Goal: Contribute content: Contribute content

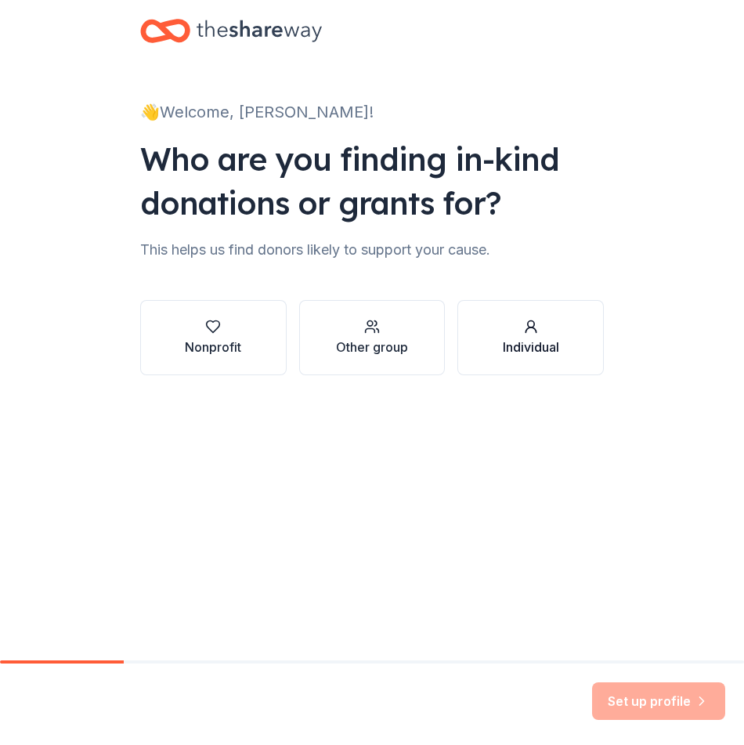
click at [537, 348] on div "Individual" at bounding box center [531, 347] width 56 height 19
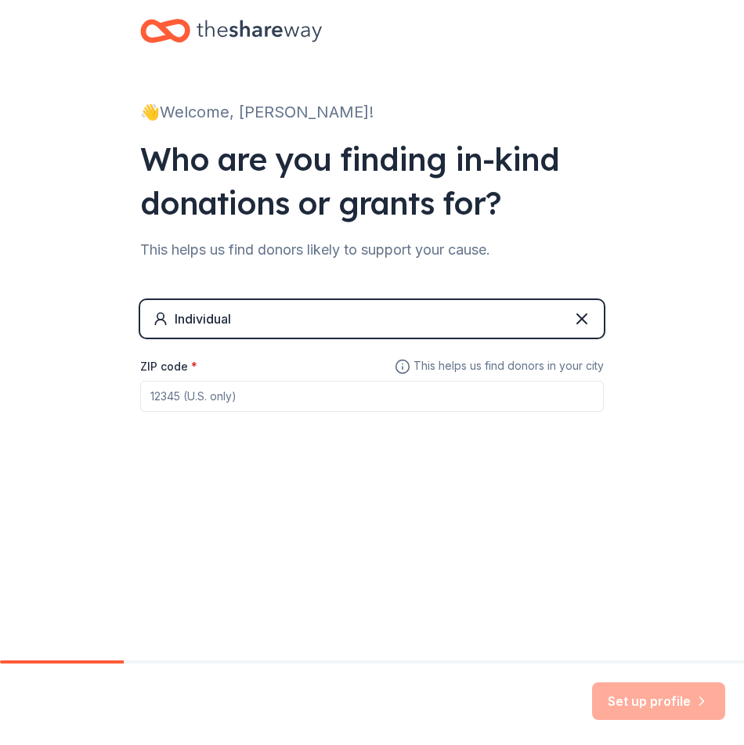
click at [272, 399] on input "ZIP code *" at bounding box center [372, 396] width 464 height 31
type input "30094"
click at [693, 715] on button "Set up profile" at bounding box center [658, 702] width 133 height 38
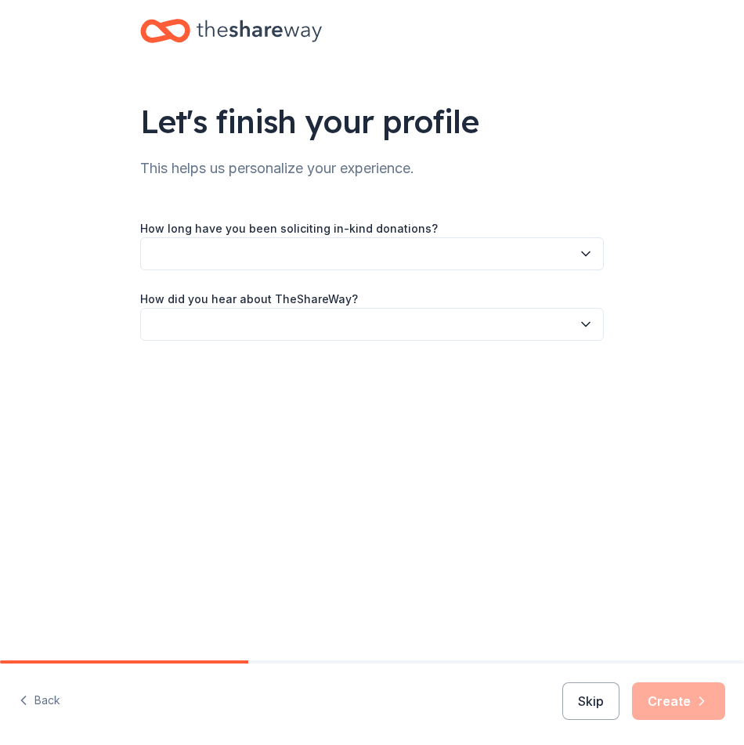
click at [313, 243] on button "button" at bounding box center [372, 253] width 464 height 33
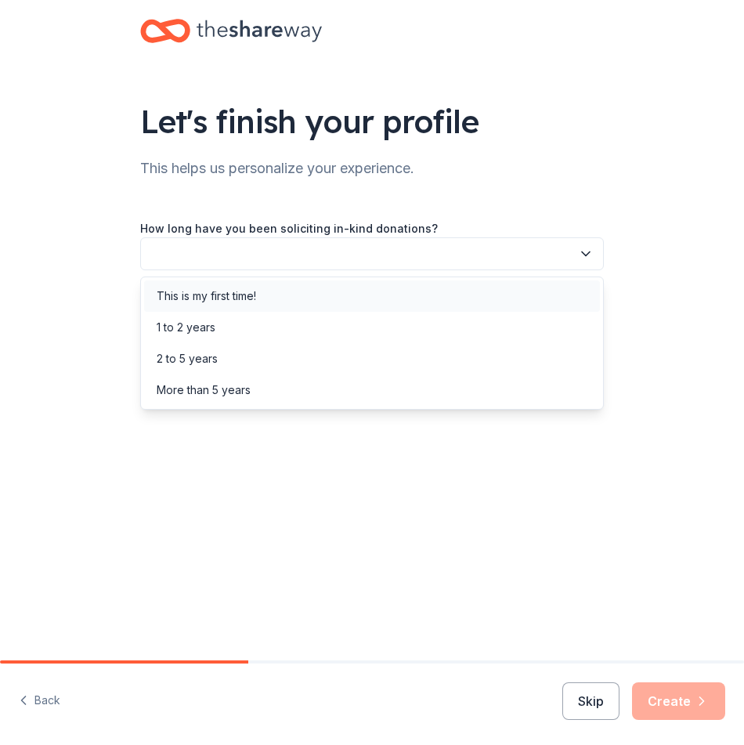
click at [291, 294] on div "This is my first time!" at bounding box center [372, 296] width 456 height 31
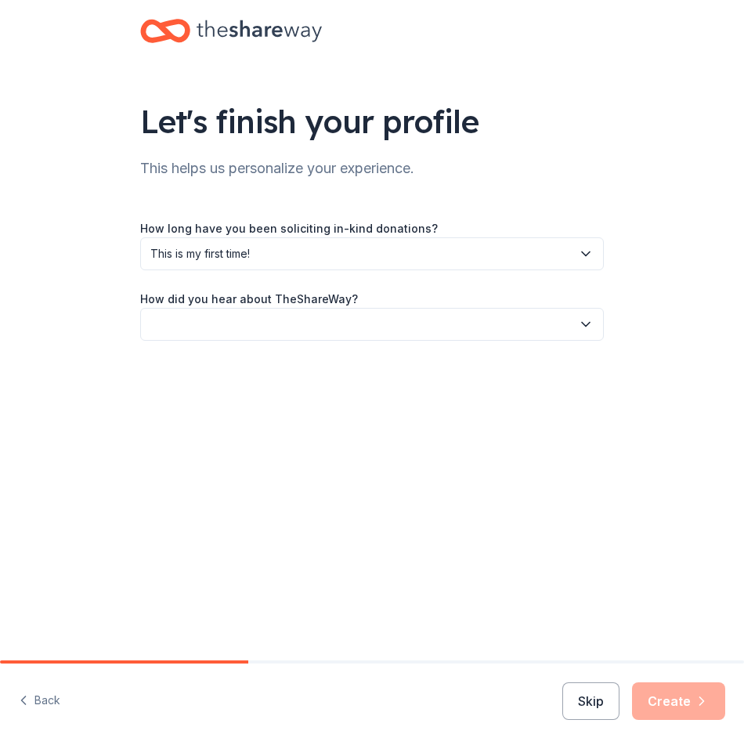
click at [281, 327] on button "button" at bounding box center [372, 324] width 464 height 33
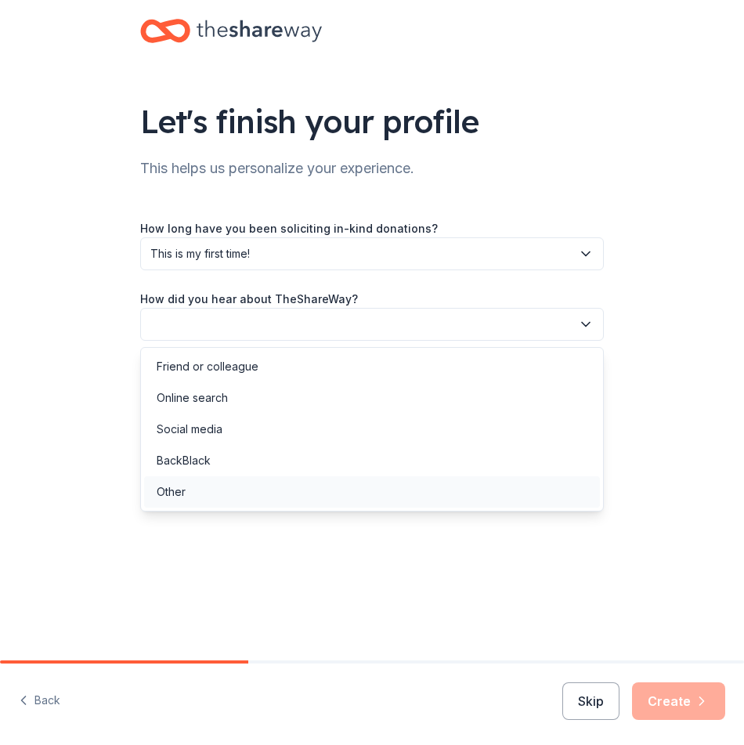
click at [266, 494] on div "Other" at bounding box center [372, 491] width 456 height 31
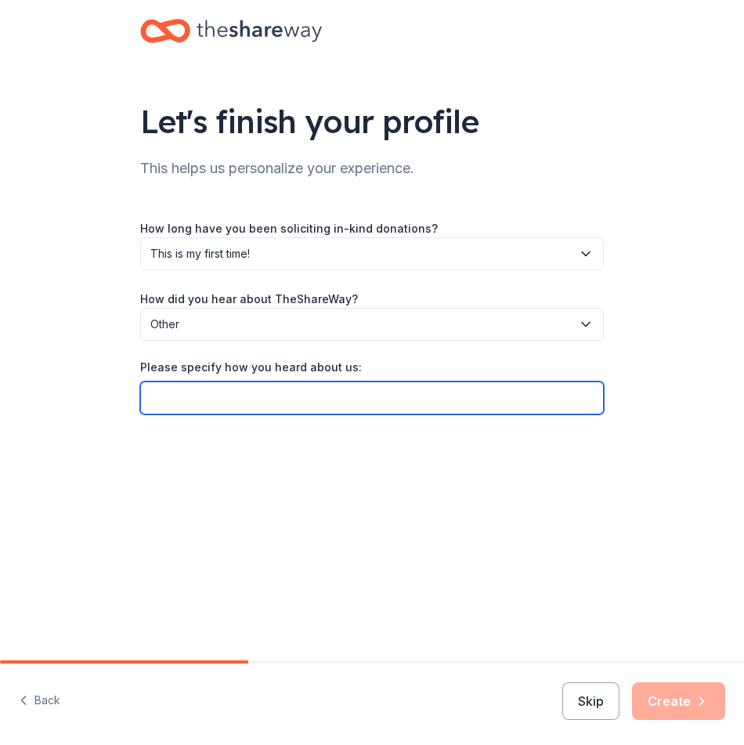
click at [295, 386] on input "Please specify how you heard about us:" at bounding box center [372, 398] width 464 height 33
type input "family"
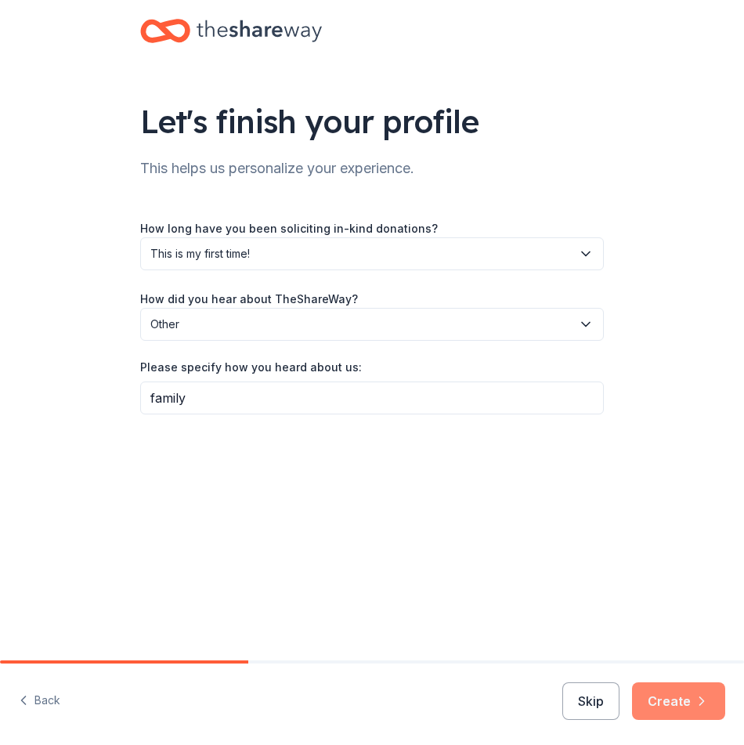
click at [679, 693] on button "Create" at bounding box center [678, 702] width 93 height 38
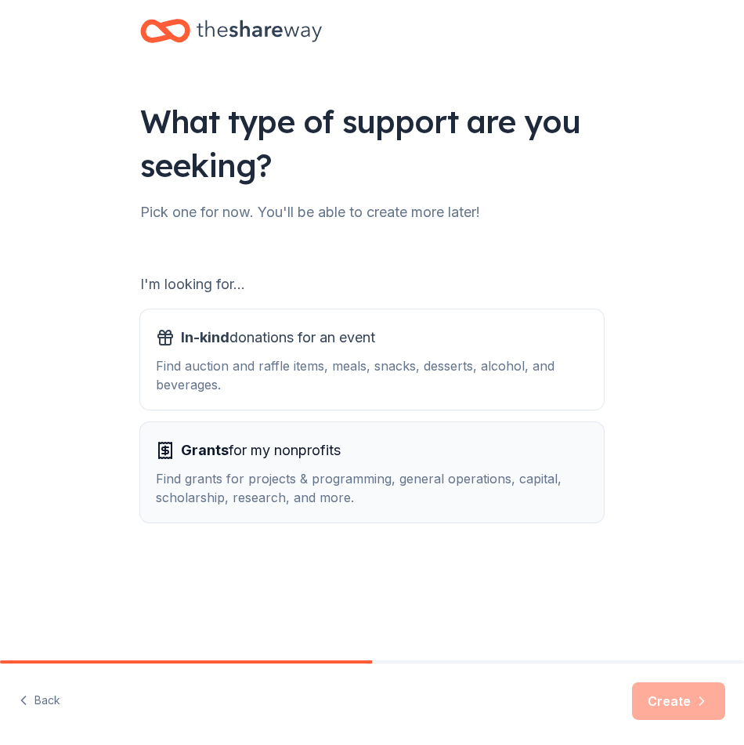
click at [408, 482] on div "Find grants for projects & programming, general operations, capital, scholarshi…" at bounding box center [372, 488] width 433 height 38
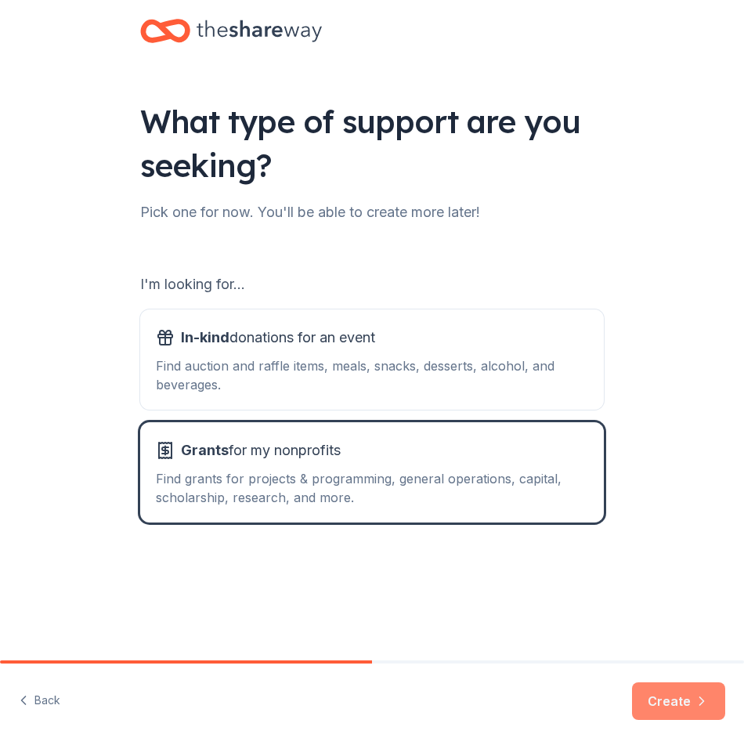
click at [673, 696] on button "Create" at bounding box center [678, 702] width 93 height 38
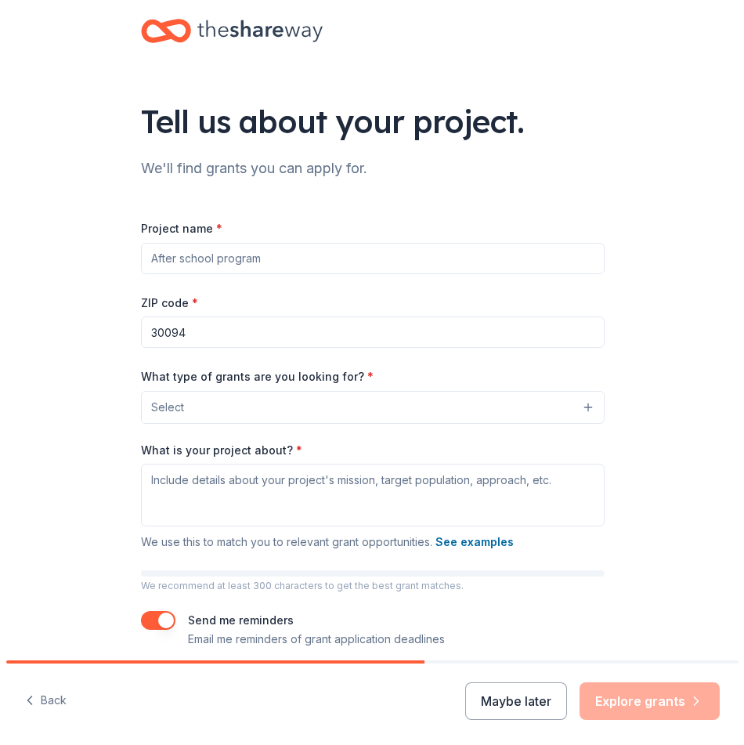
scroll to position [63, 0]
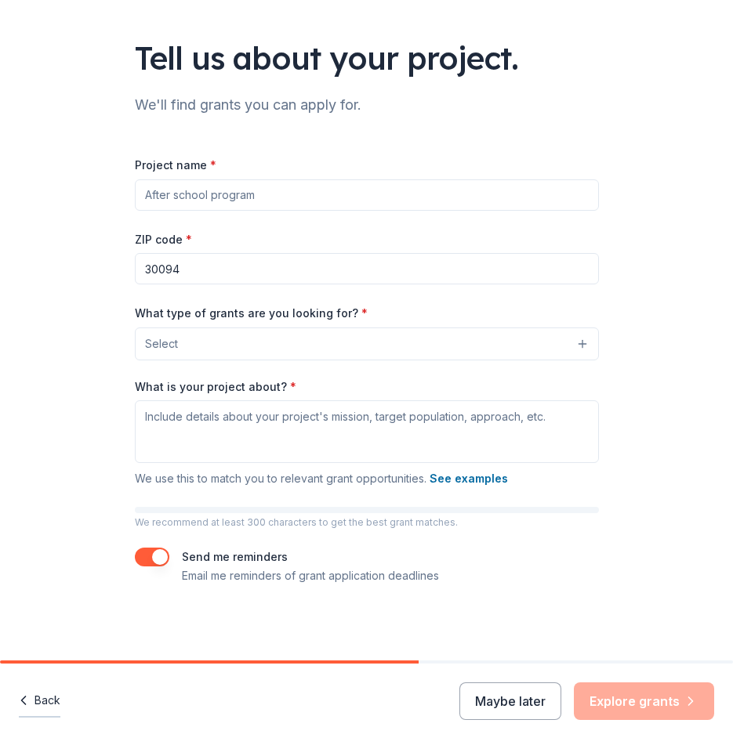
click at [43, 705] on button "Back" at bounding box center [40, 701] width 42 height 33
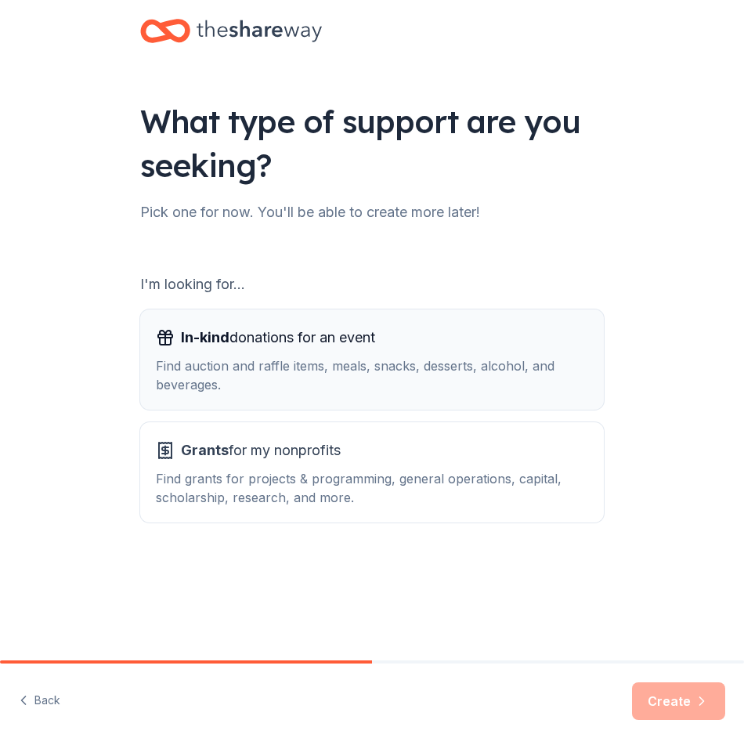
click at [404, 392] on div "Find auction and raffle items, meals, snacks, desserts, alcohol, and beverages." at bounding box center [372, 376] width 433 height 38
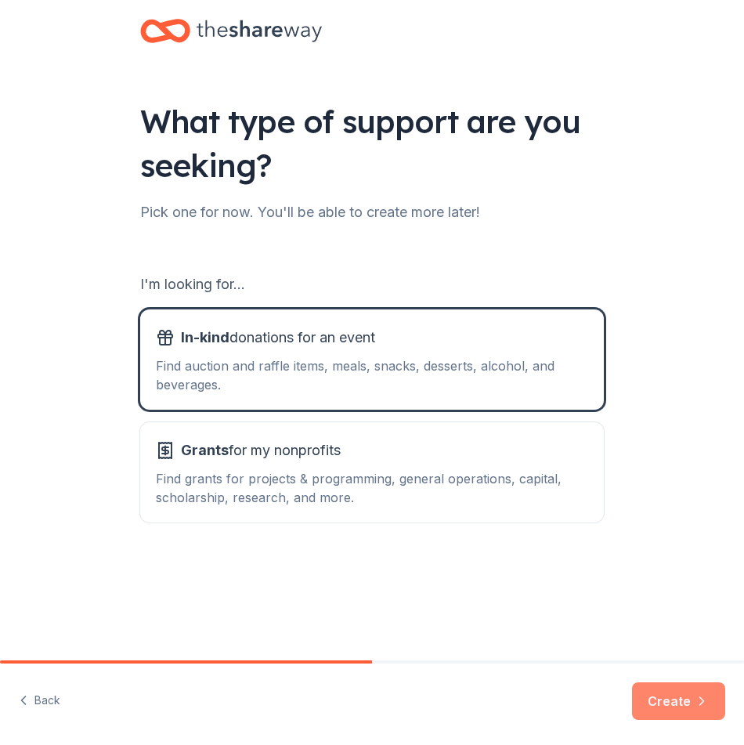
click at [691, 705] on button "Create" at bounding box center [678, 702] width 93 height 38
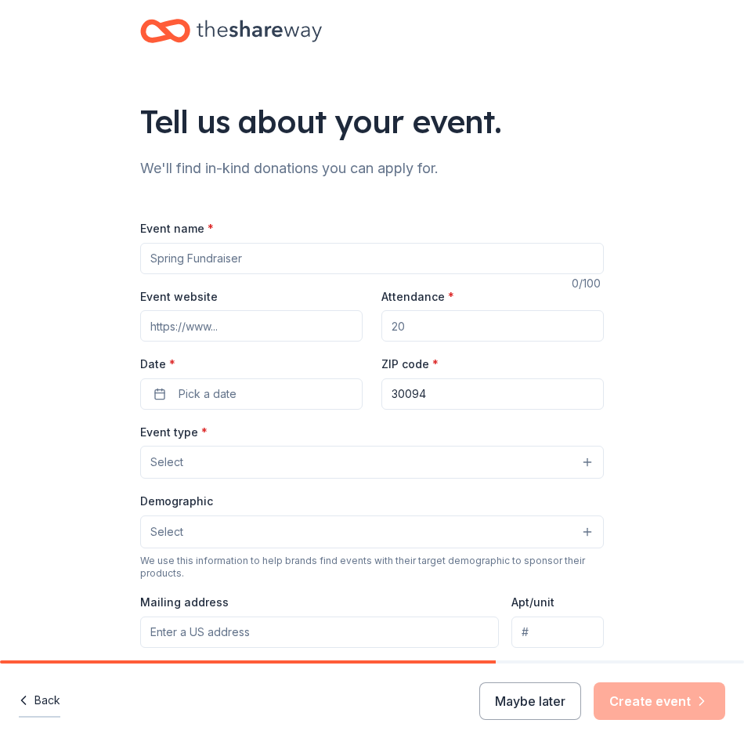
click at [49, 712] on button "Back" at bounding box center [40, 701] width 42 height 33
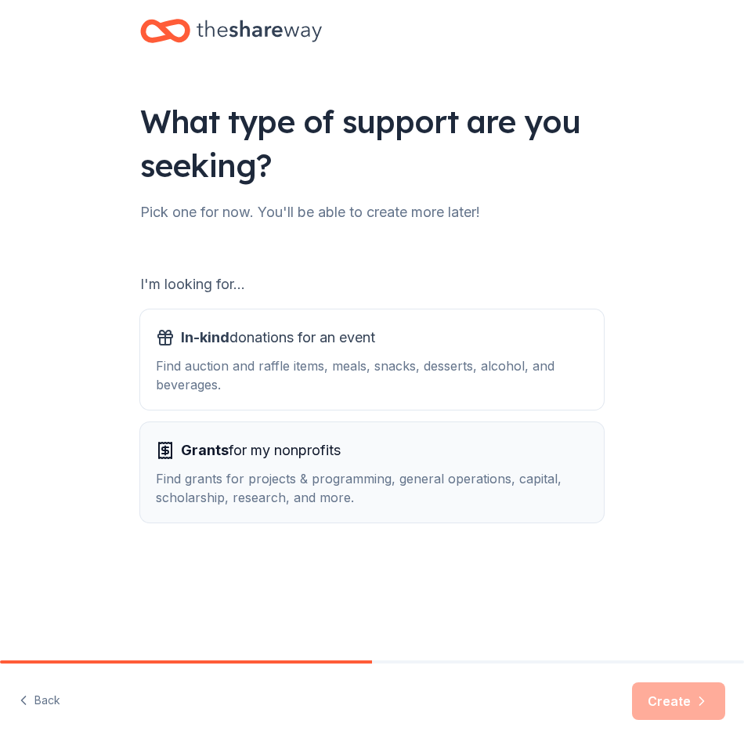
click at [230, 488] on div "Find grants for projects & programming, general operations, capital, scholarshi…" at bounding box center [372, 488] width 433 height 38
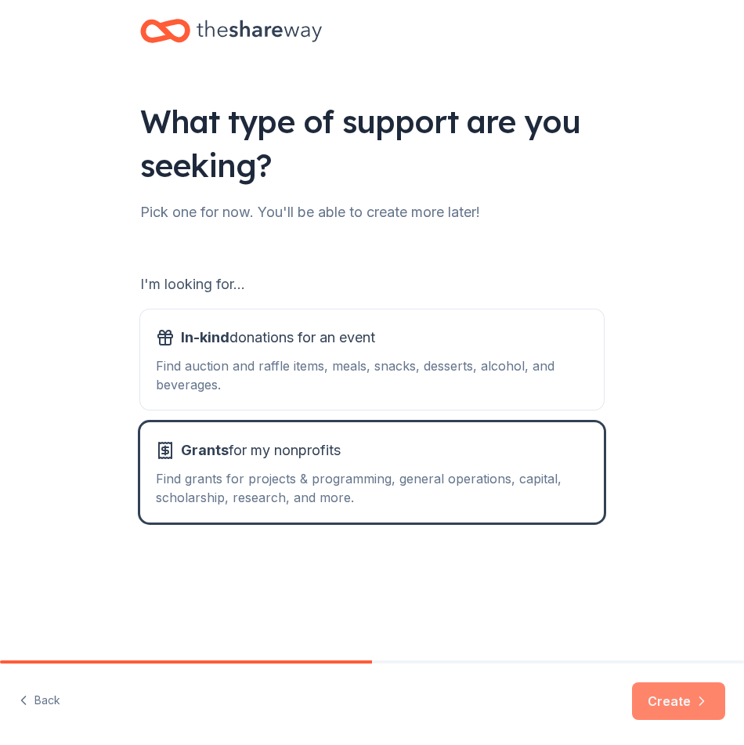
click at [658, 699] on button "Create" at bounding box center [678, 702] width 93 height 38
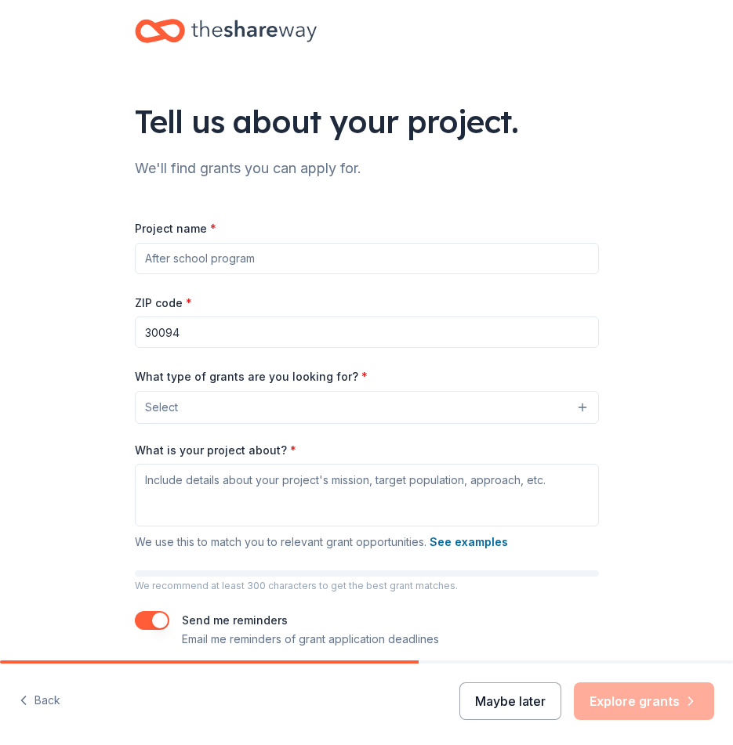
click at [485, 702] on button "Maybe later" at bounding box center [510, 702] width 102 height 38
click at [516, 708] on button "Maybe later" at bounding box center [510, 702] width 102 height 38
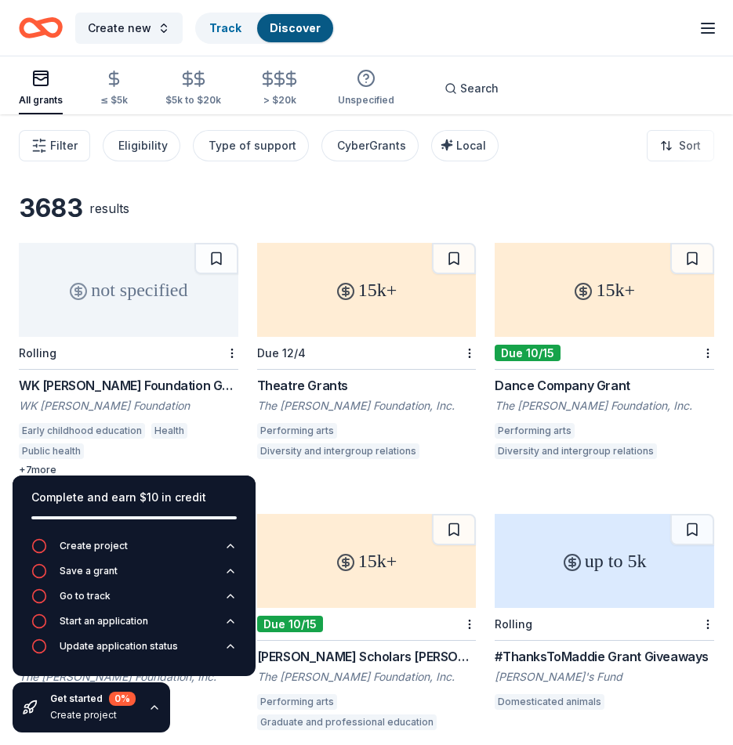
click at [701, 24] on icon "button" at bounding box center [707, 28] width 19 height 19
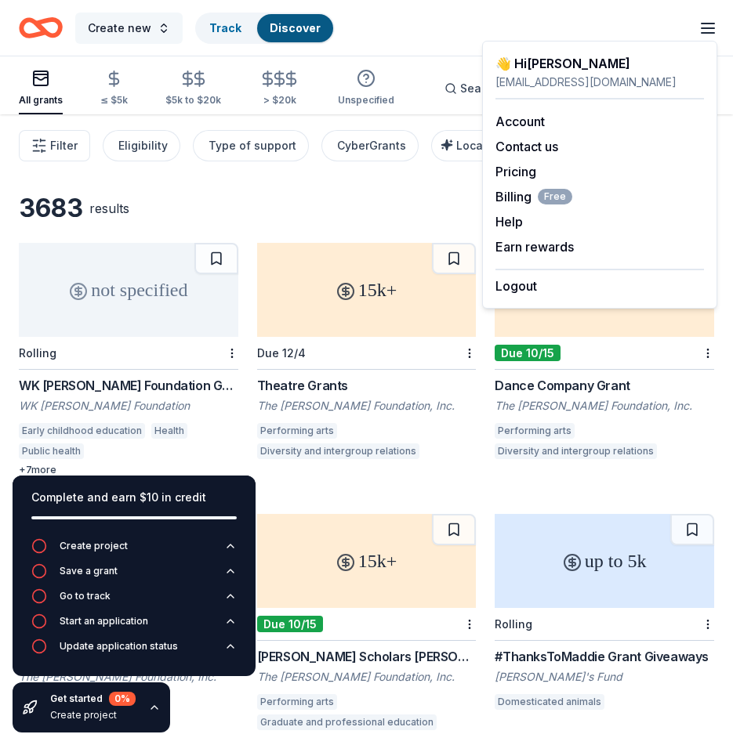
click at [118, 32] on span "Create new" at bounding box center [119, 28] width 63 height 19
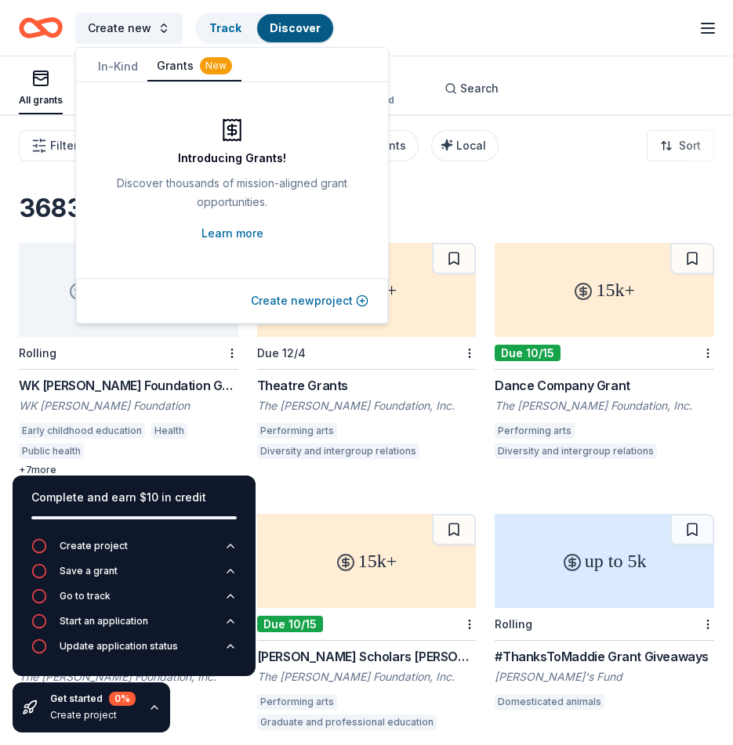
click at [310, 306] on button "Create new project" at bounding box center [310, 301] width 118 height 19
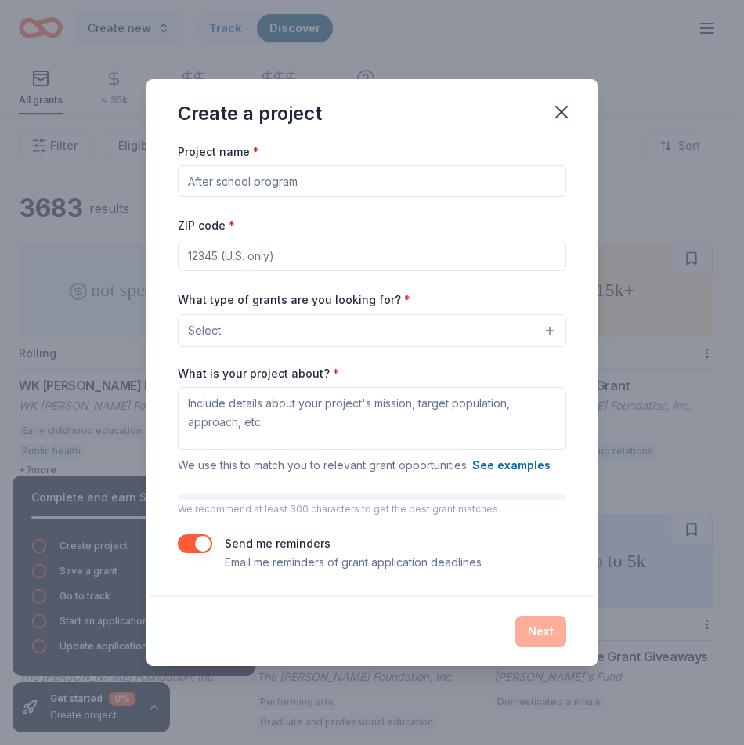
click at [264, 190] on input "Project name *" at bounding box center [372, 180] width 389 height 31
type input "[GEOGRAPHIC_DATA]"
type input "30094"
click at [306, 336] on button "Select" at bounding box center [372, 330] width 389 height 33
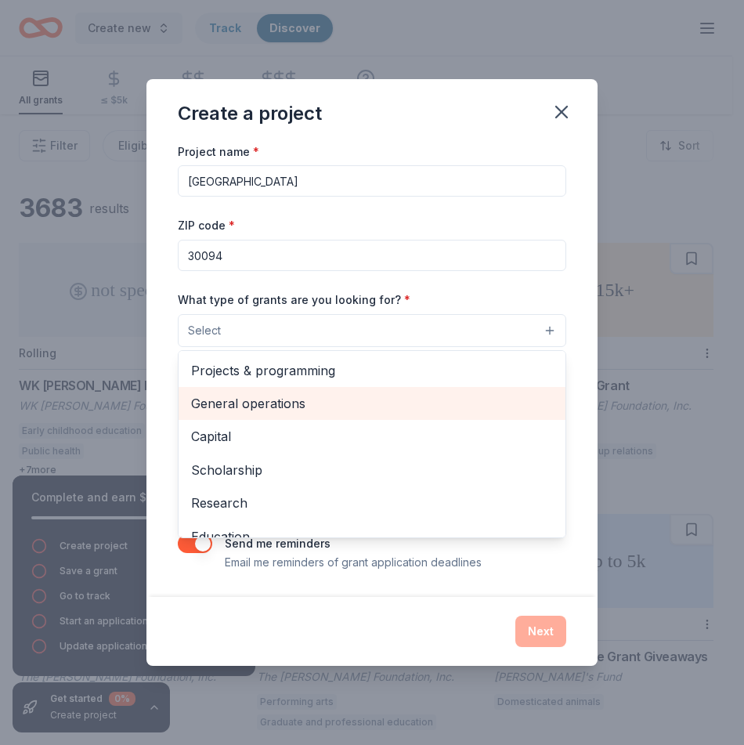
click at [376, 408] on span "General operations" at bounding box center [372, 403] width 362 height 20
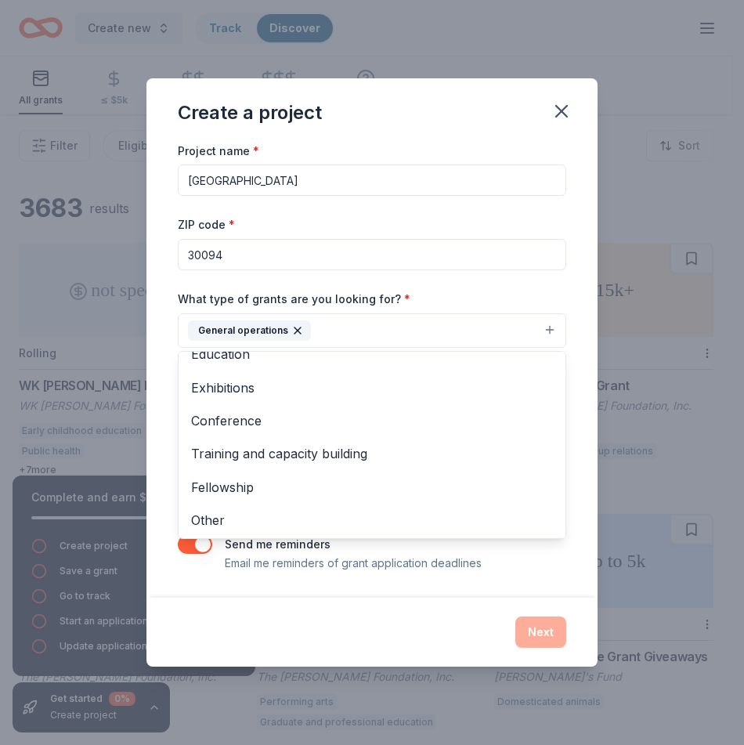
scroll to position [152, 0]
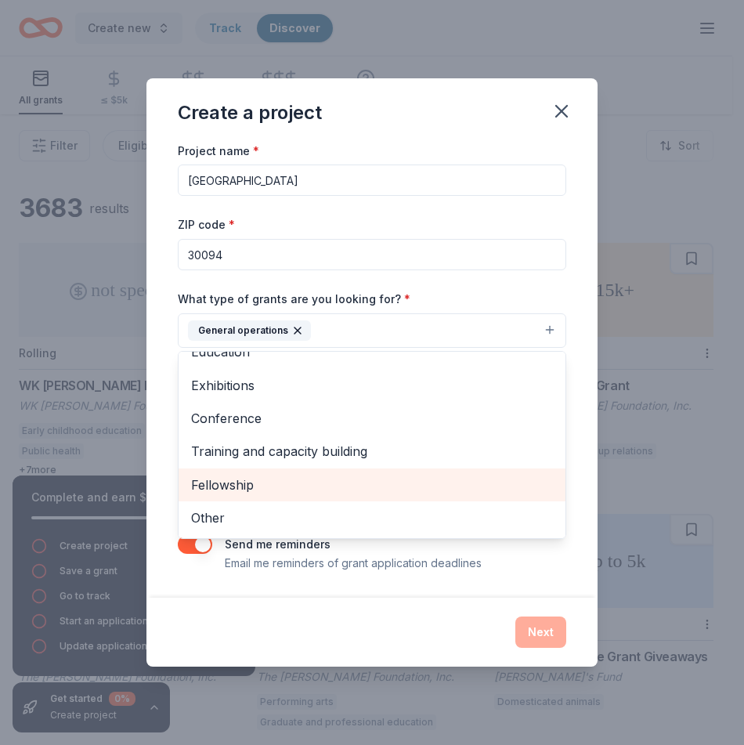
click at [427, 496] on div "Fellowship" at bounding box center [372, 485] width 387 height 33
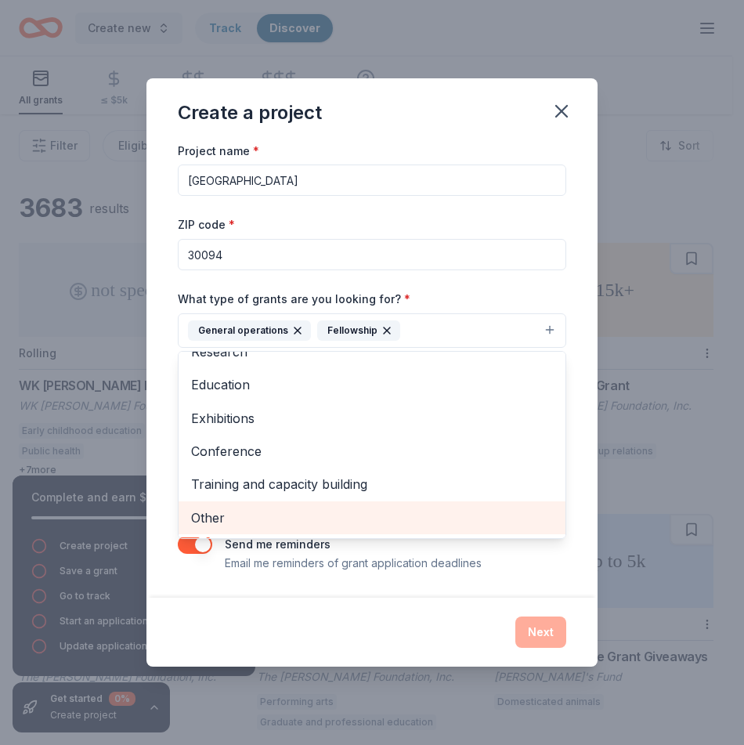
click at [411, 519] on span "Other" at bounding box center [372, 518] width 362 height 20
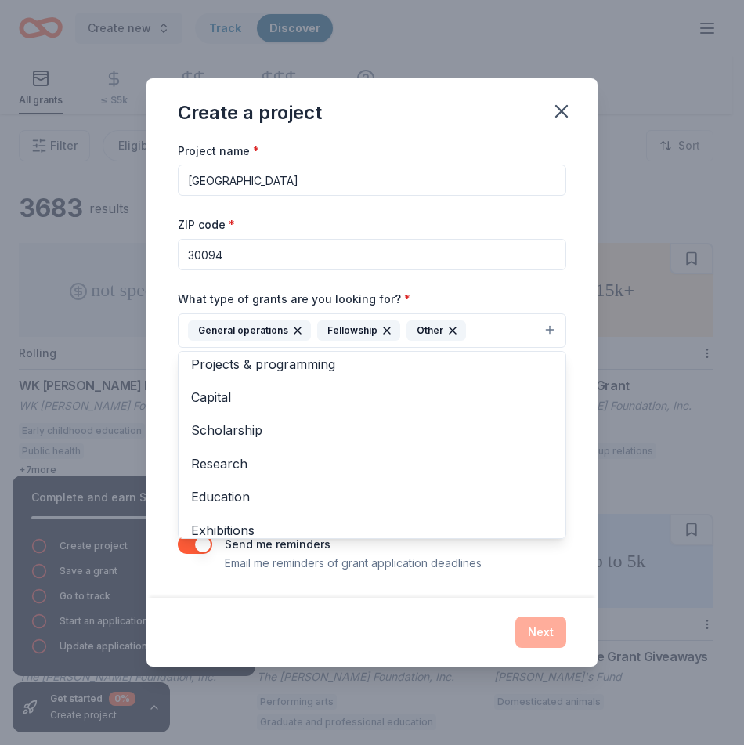
scroll to position [0, 0]
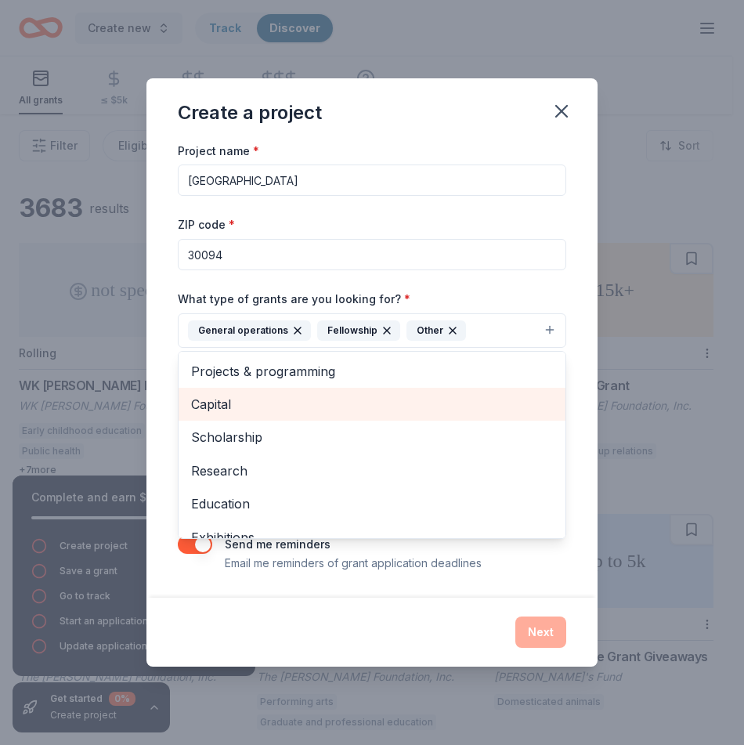
click at [382, 411] on span "Capital" at bounding box center [372, 404] width 362 height 20
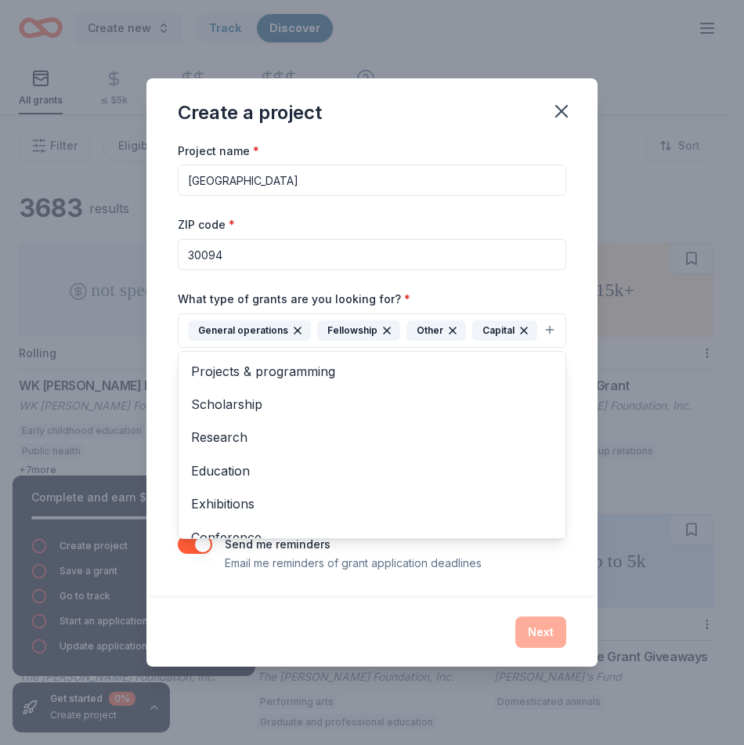
click at [419, 589] on div "Project name * Subherban Sanctuary ZIP code * 30094 What type of grants are you…" at bounding box center [372, 369] width 451 height 457
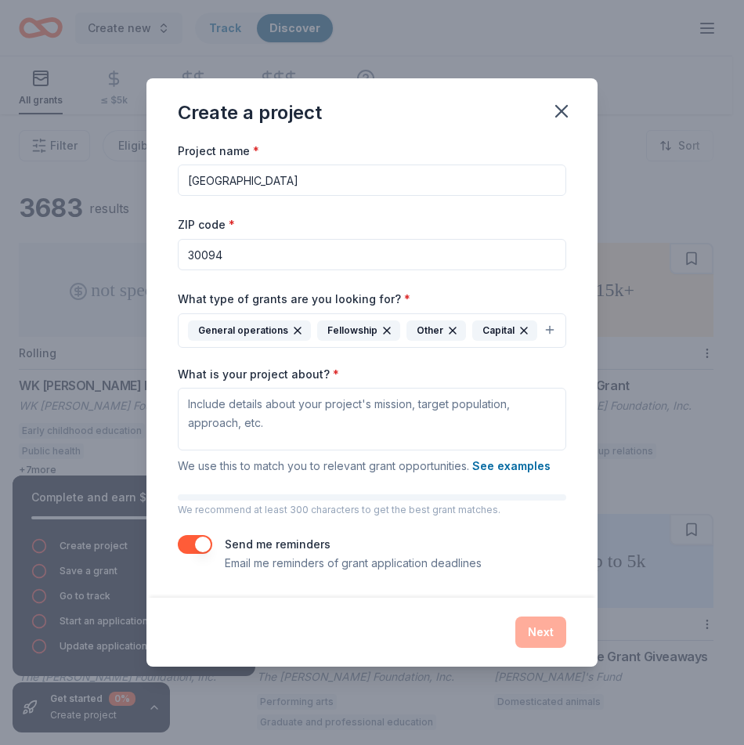
click at [397, 189] on input "[GEOGRAPHIC_DATA]" at bounding box center [372, 180] width 389 height 31
type input "Subherban Sanctuary Sustenance"
